Goal: Information Seeking & Learning: Learn about a topic

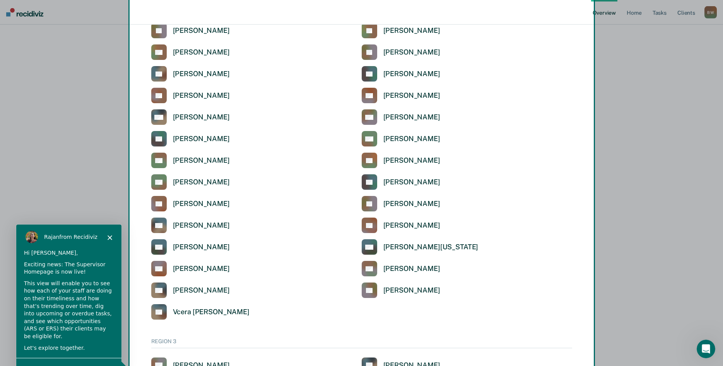
scroll to position [1137, 0]
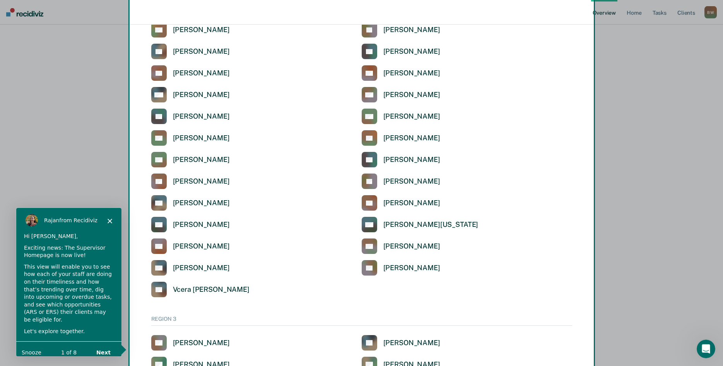
click at [109, 222] on icon "Close" at bounding box center [109, 220] width 5 height 5
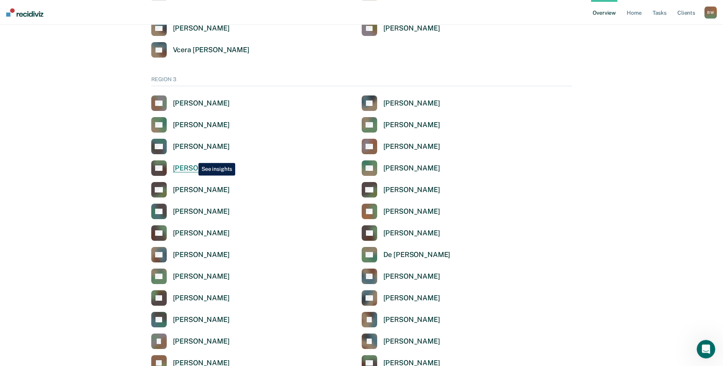
scroll to position [1374, 0]
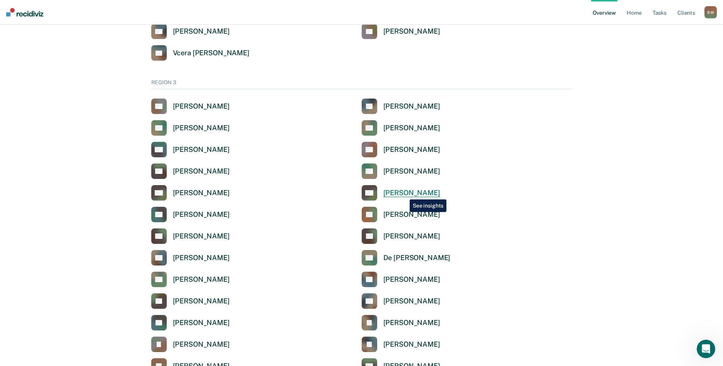
click at [404, 193] on div "[PERSON_NAME]" at bounding box center [411, 193] width 57 height 9
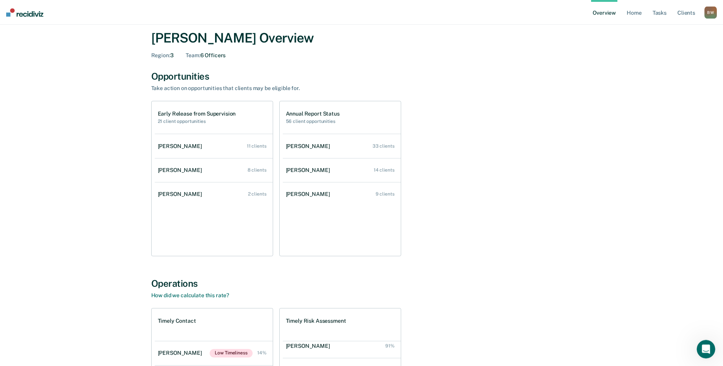
scroll to position [6, 0]
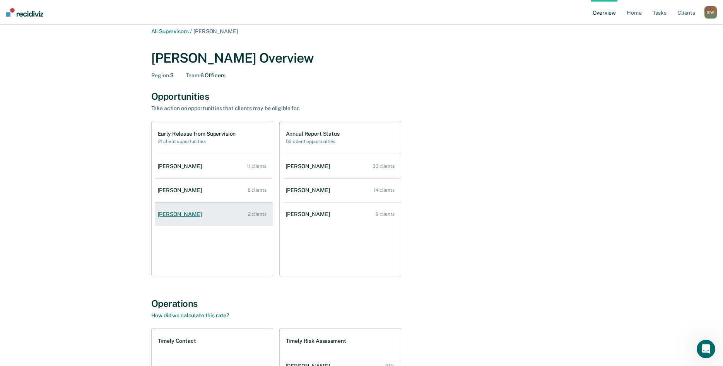
click at [242, 214] on link "[PERSON_NAME] 2 clients" at bounding box center [214, 214] width 118 height 22
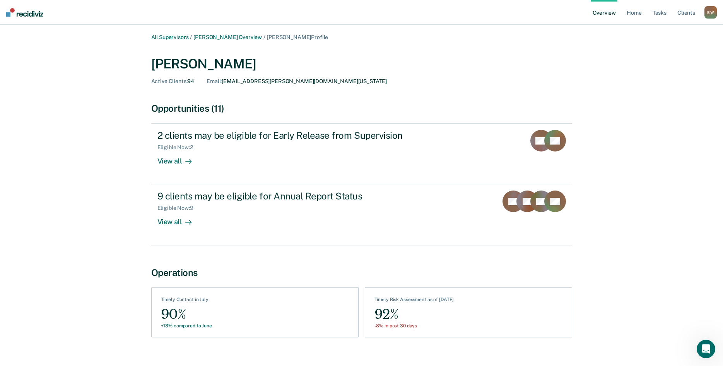
scroll to position [12, 0]
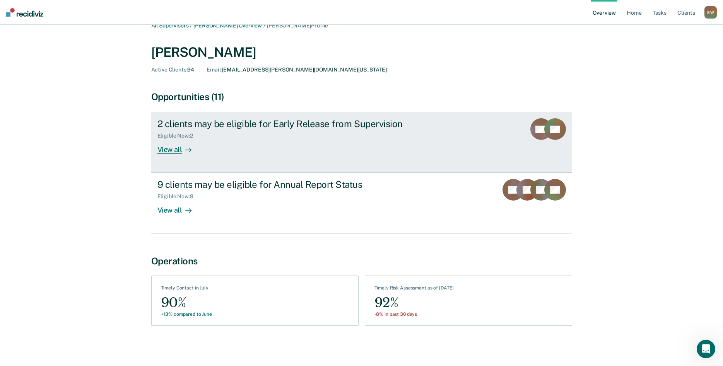
click at [164, 150] on div "View all" at bounding box center [178, 146] width 43 height 15
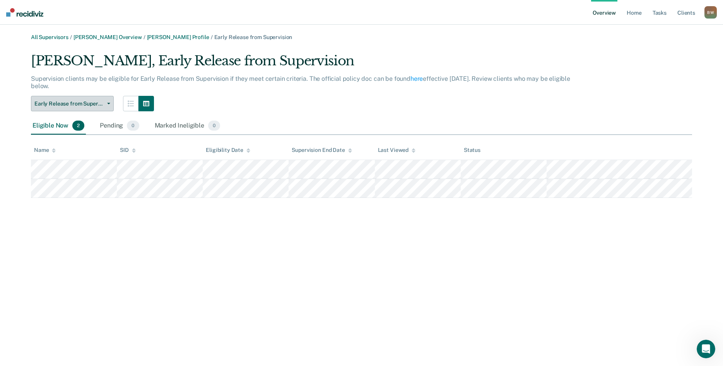
click at [111, 103] on button "Early Release from Supervision" at bounding box center [72, 103] width 83 height 15
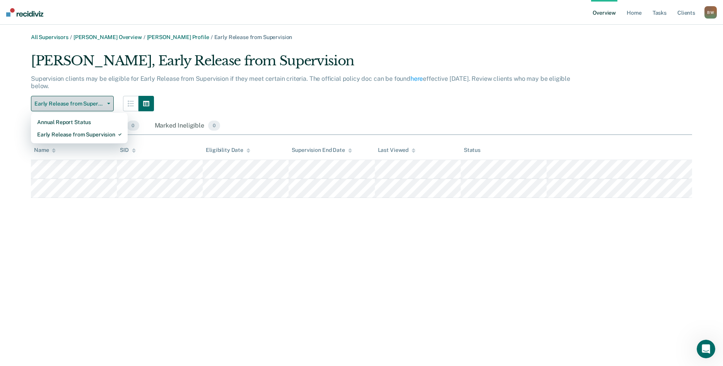
click at [111, 103] on button "Early Release from Supervision" at bounding box center [72, 103] width 83 height 15
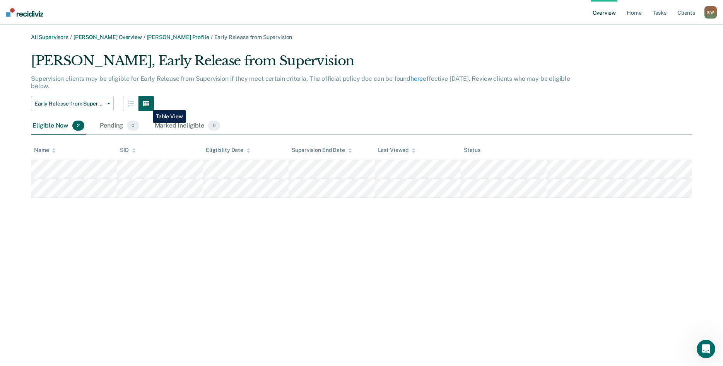
click at [147, 104] on icon "button" at bounding box center [146, 103] width 6 height 5
click at [147, 106] on icon "button" at bounding box center [146, 103] width 6 height 5
click at [131, 107] on button "button" at bounding box center [130, 103] width 15 height 15
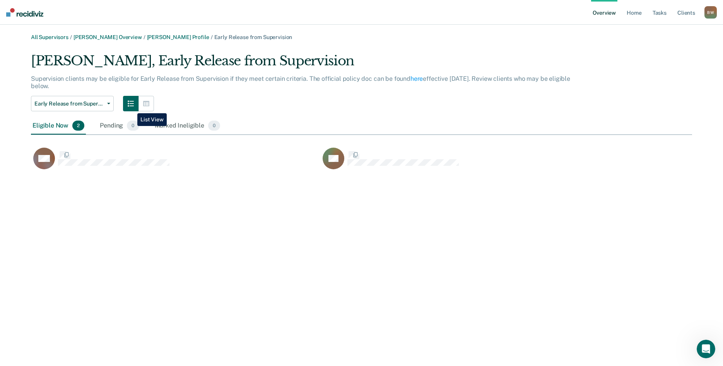
scroll to position [125, 661]
click at [131, 107] on button "button" at bounding box center [130, 103] width 15 height 15
click at [133, 104] on icon "button" at bounding box center [131, 104] width 6 height 6
click at [147, 104] on icon "button" at bounding box center [146, 103] width 6 height 5
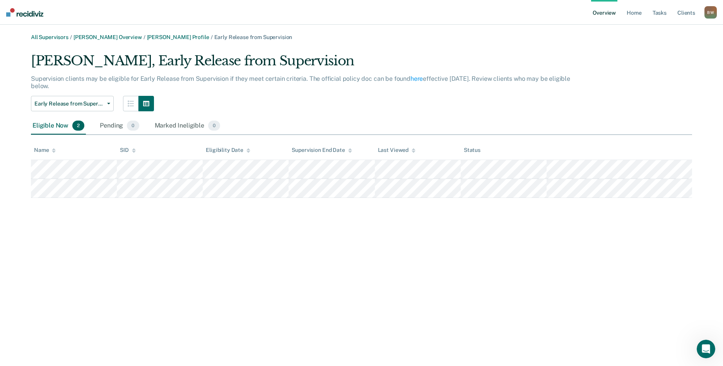
click at [80, 127] on span "2" at bounding box center [78, 126] width 12 height 10
click at [48, 126] on div "Eligible Now 2" at bounding box center [58, 126] width 55 height 17
click at [166, 125] on div "Marked Ineligible 0" at bounding box center [187, 126] width 69 height 17
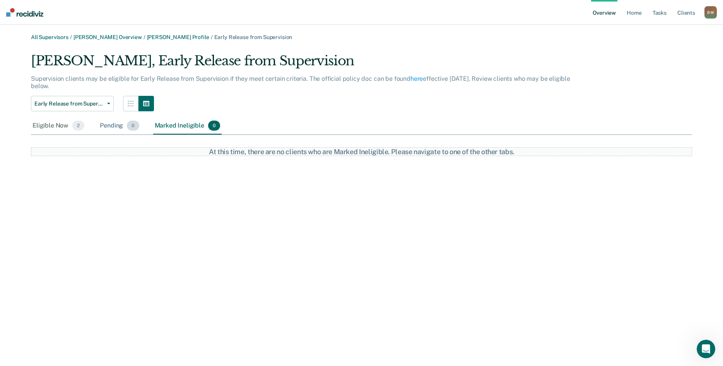
click at [116, 127] on div "Pending 0" at bounding box center [119, 126] width 42 height 17
click at [106, 126] on div "Pending 0" at bounding box center [119, 126] width 42 height 17
click at [52, 125] on div "Eligible Now 2" at bounding box center [58, 126] width 55 height 17
